Goal: Navigation & Orientation: Find specific page/section

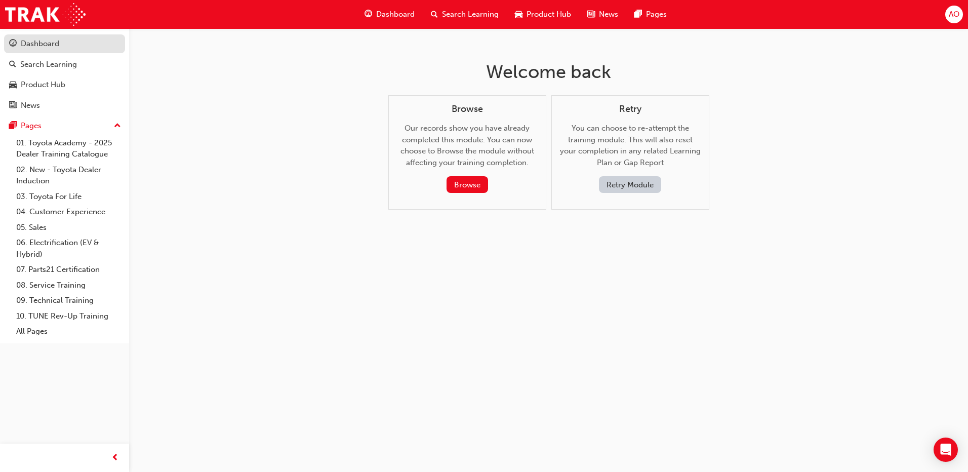
click at [61, 48] on div "Dashboard" at bounding box center [64, 43] width 111 height 13
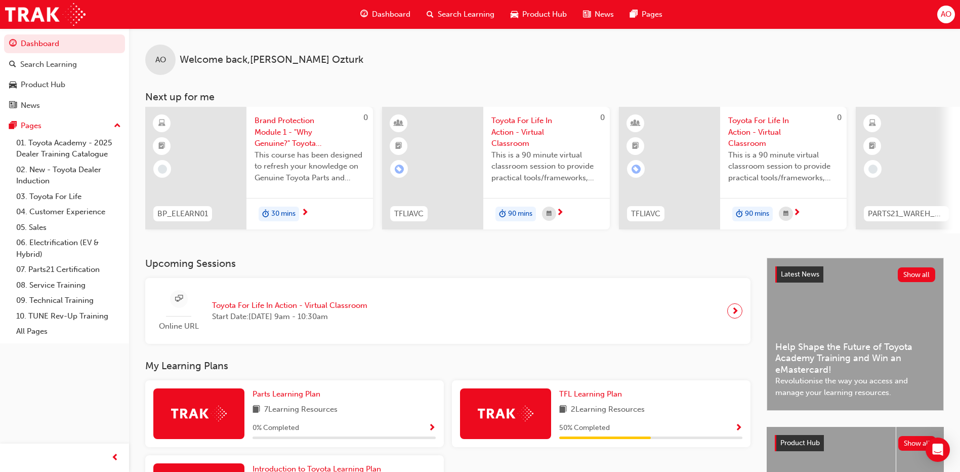
click at [732, 315] on span "next-icon" at bounding box center [735, 311] width 8 height 14
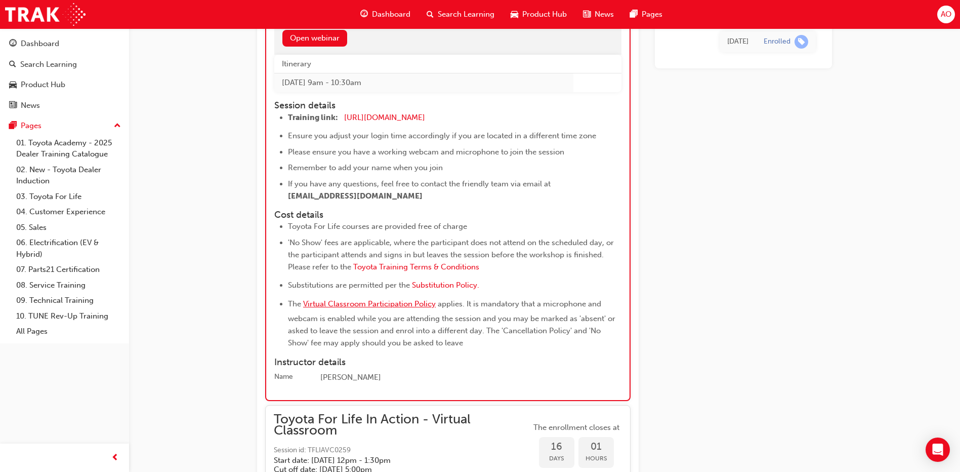
scroll to position [5969, 0]
